Goal: Task Accomplishment & Management: Use online tool/utility

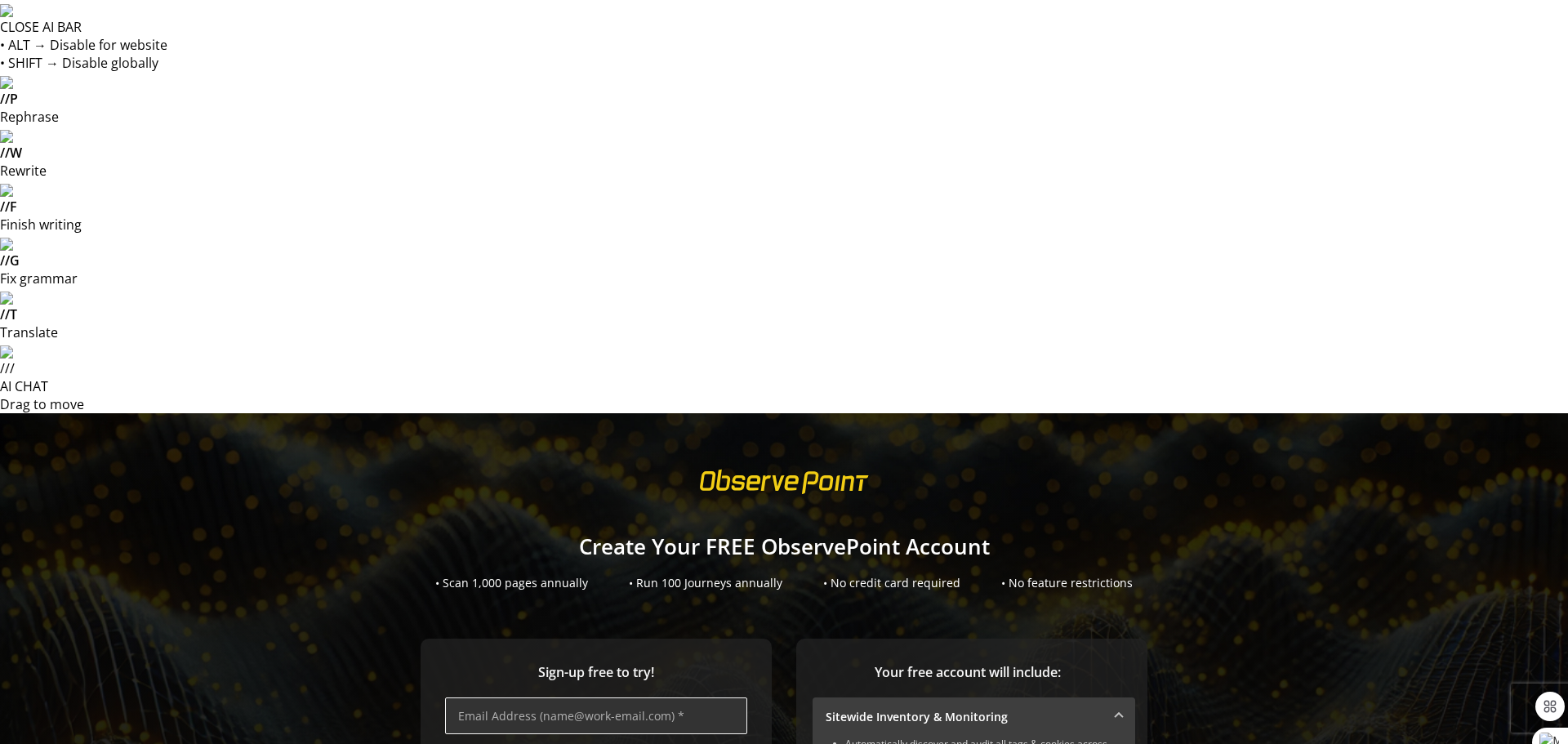
click at [574, 697] on input "text" at bounding box center [596, 715] width 303 height 37
type input "[PERSON_NAME][EMAIL_ADDRESS][PERSON_NAME][DOMAIN_NAME]"
type input "[PERSON_NAME]"
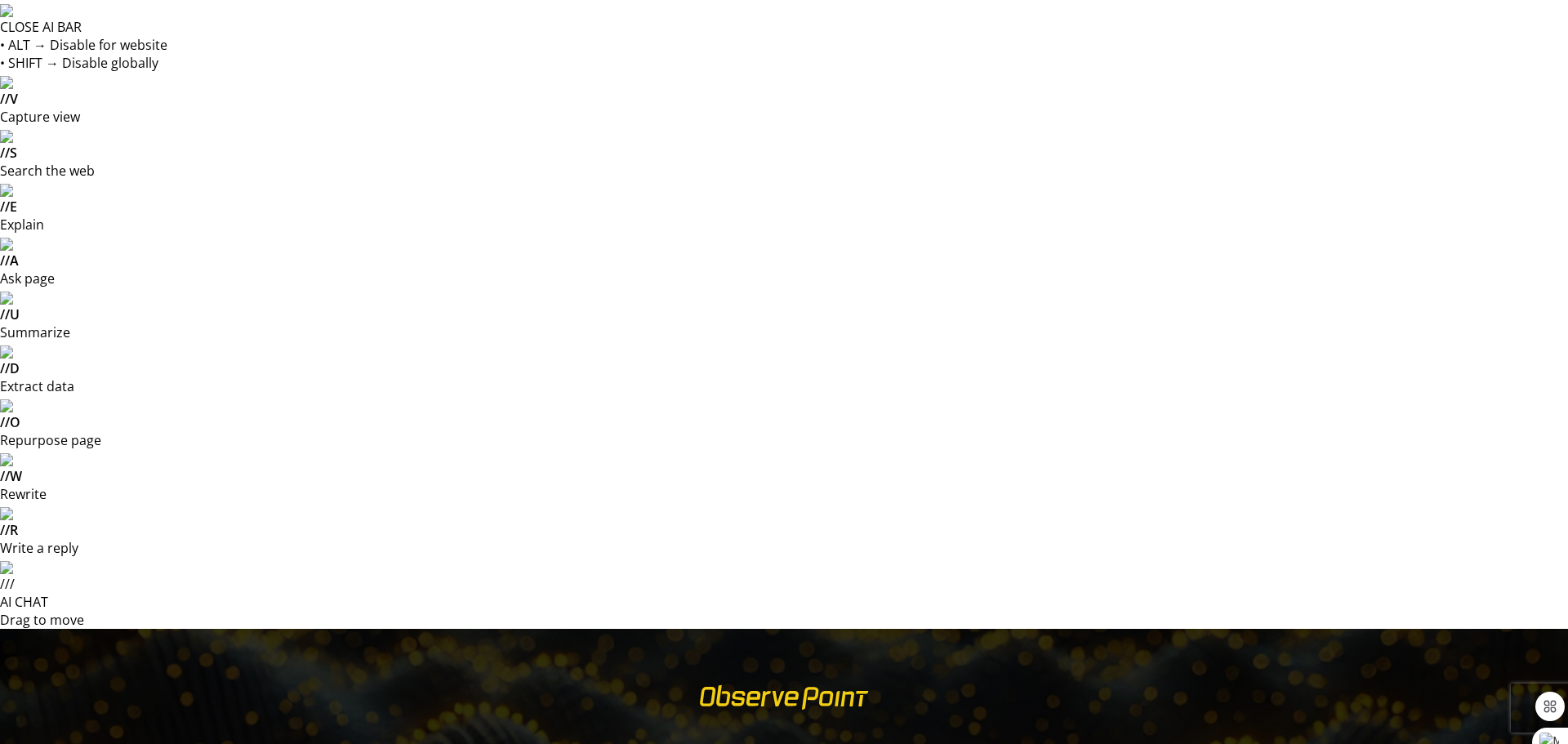
checkbox input "true"
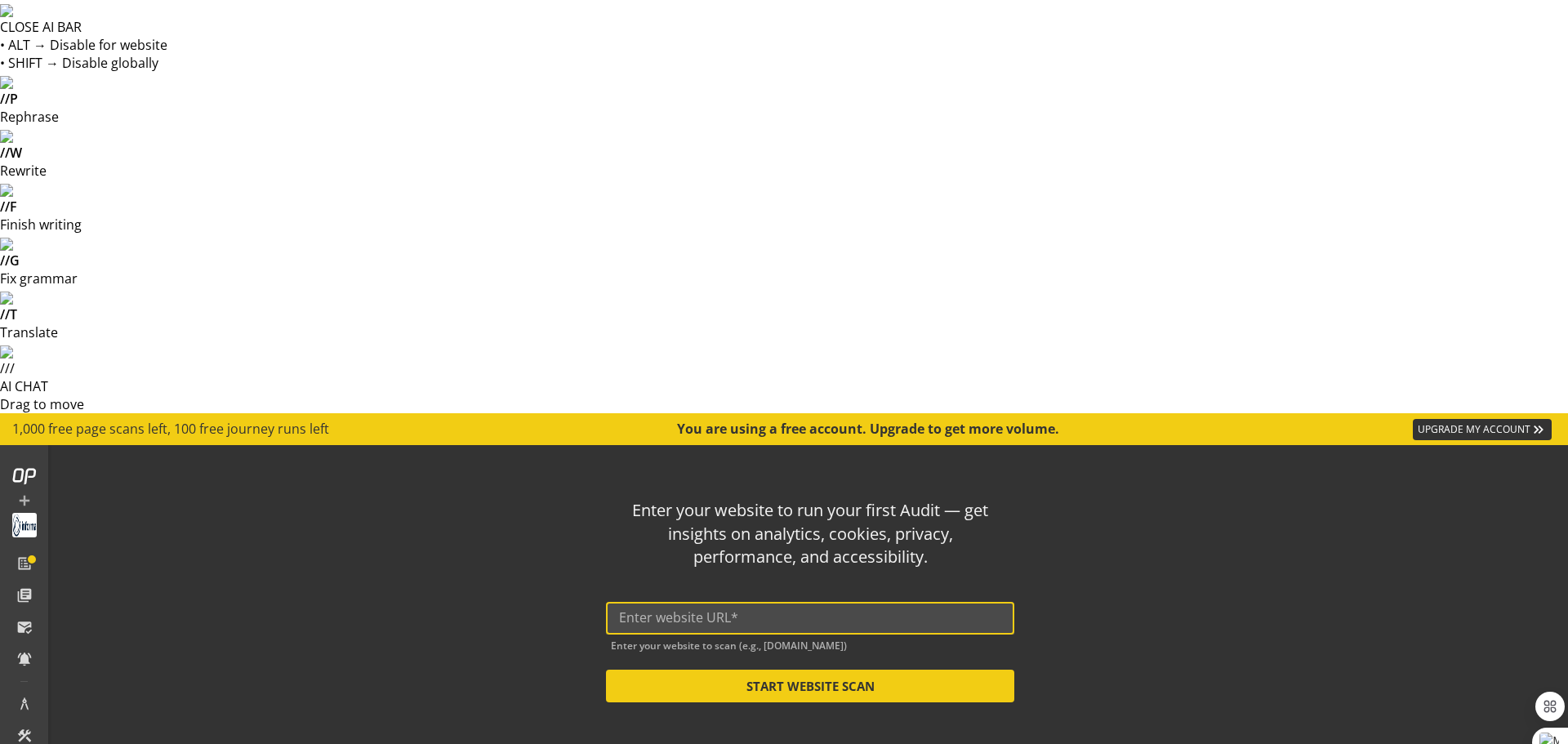
click at [678, 610] on input "text" at bounding box center [810, 617] width 382 height 15
paste input "[URL][DOMAIN_NAME]"
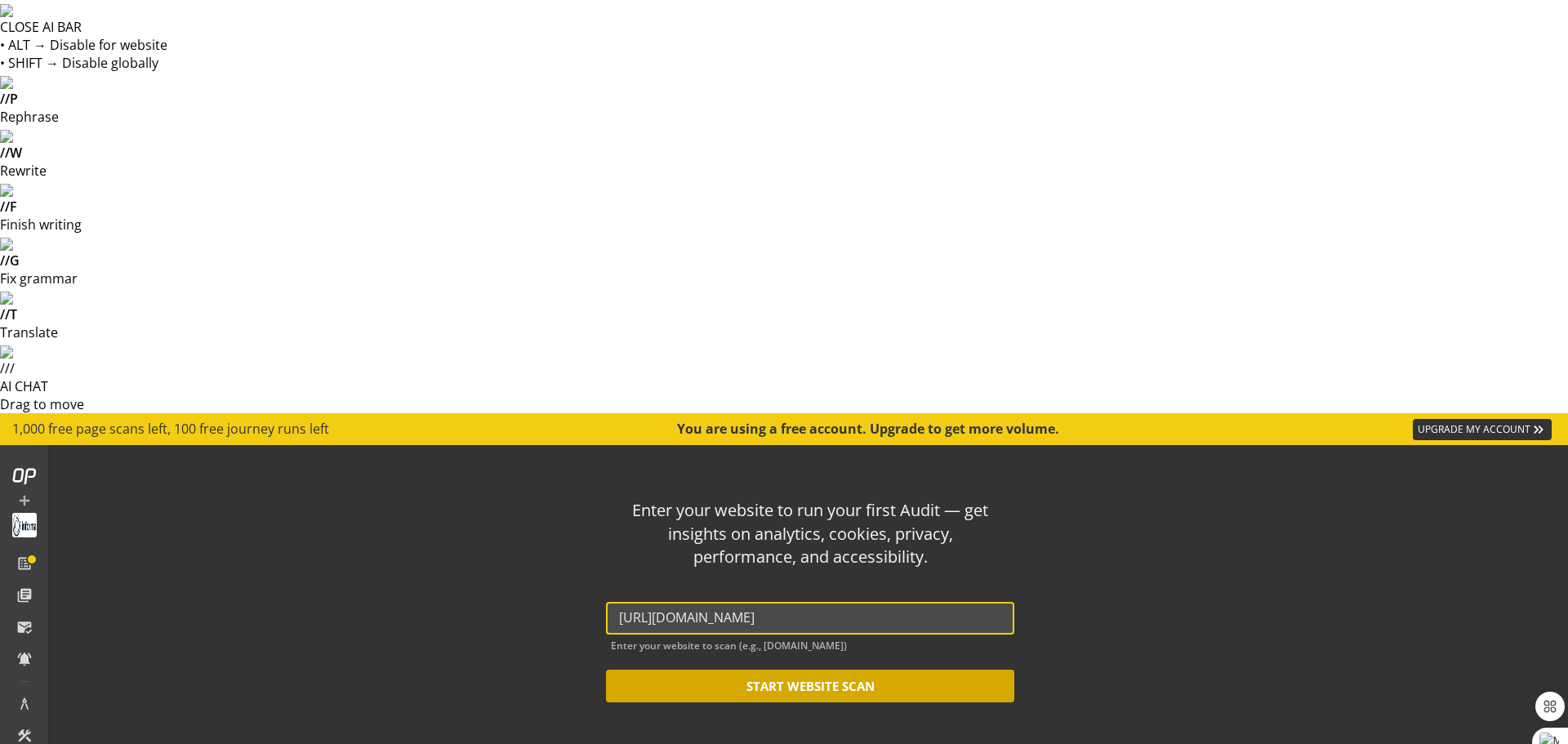
type input "[URL][DOMAIN_NAME]"
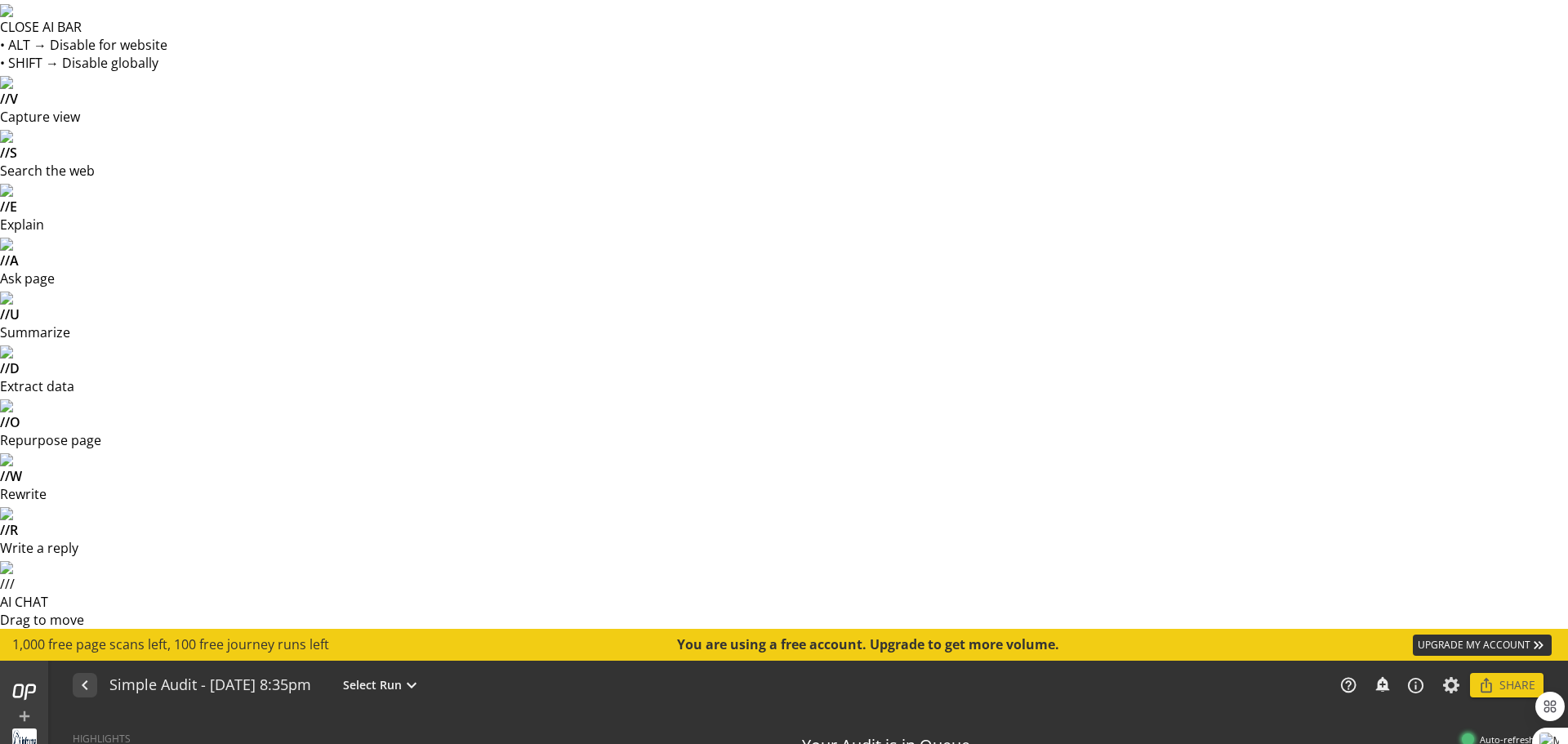
type textarea "Notes can include: -a description of what this audit is validating -changes in …"
